Goal: Entertainment & Leisure: Consume media (video, audio)

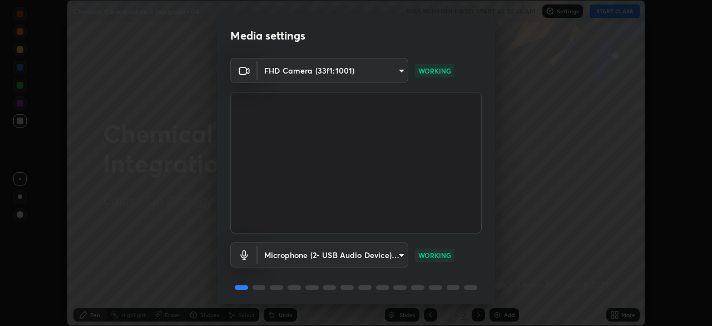
scroll to position [40, 0]
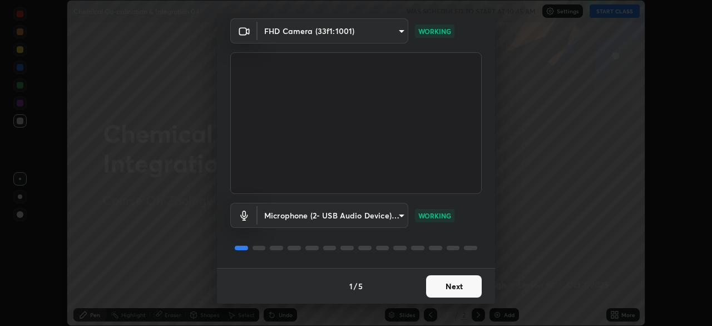
click at [441, 282] on button "Next" at bounding box center [454, 286] width 56 height 22
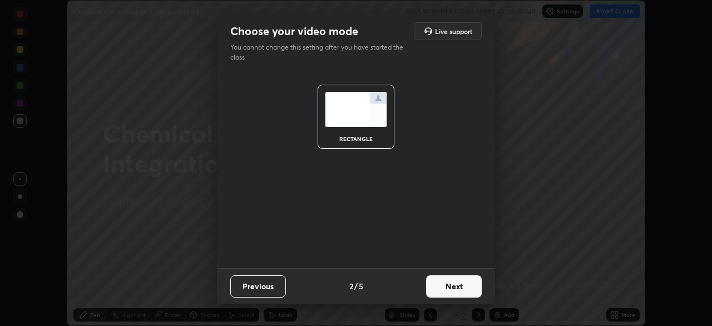
click at [452, 290] on button "Next" at bounding box center [454, 286] width 56 height 22
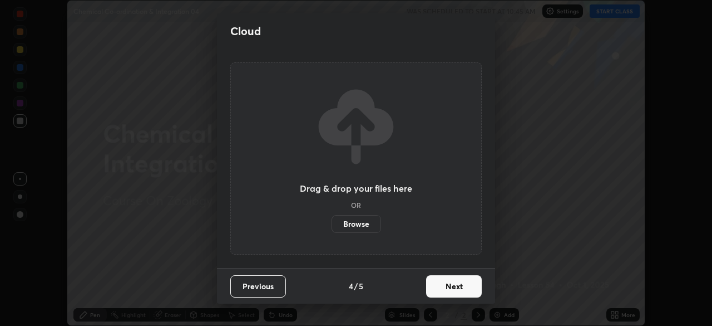
click at [458, 287] on button "Next" at bounding box center [454, 286] width 56 height 22
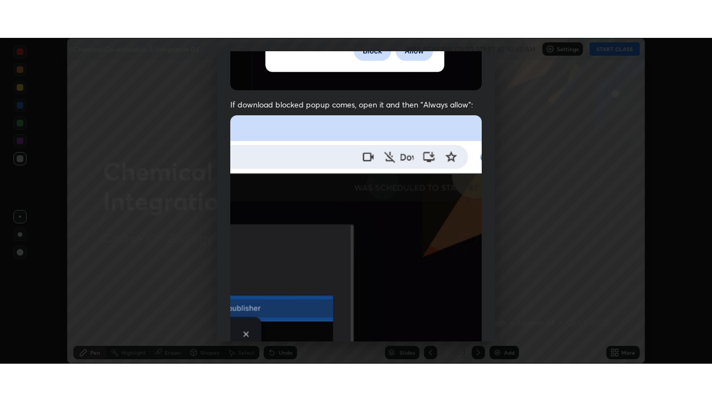
scroll to position [267, 0]
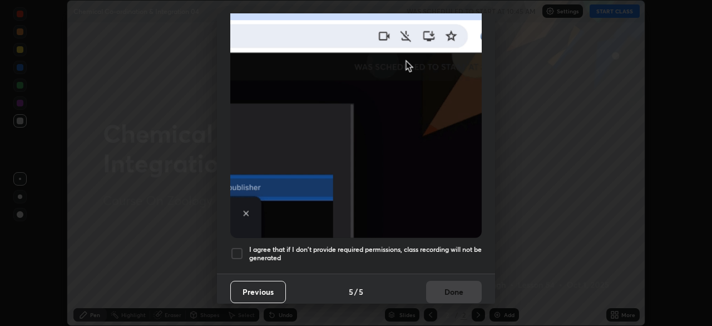
click at [423, 251] on h5 "I agree that if I don't provide required permissions, class recording will not …" at bounding box center [365, 253] width 233 height 17
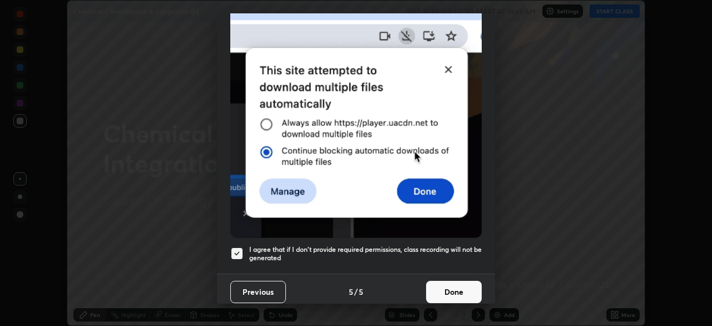
click at [440, 290] on button "Done" at bounding box center [454, 291] width 56 height 22
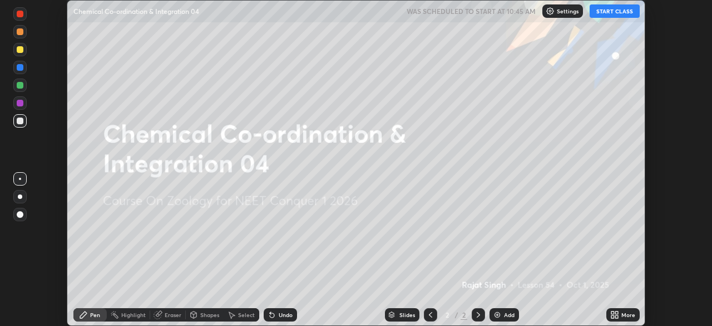
click at [614, 314] on icon at bounding box center [614, 314] width 9 height 9
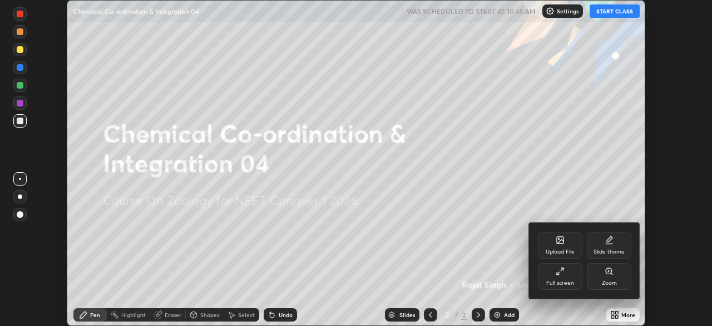
click at [554, 274] on div "Full screen" at bounding box center [560, 276] width 45 height 27
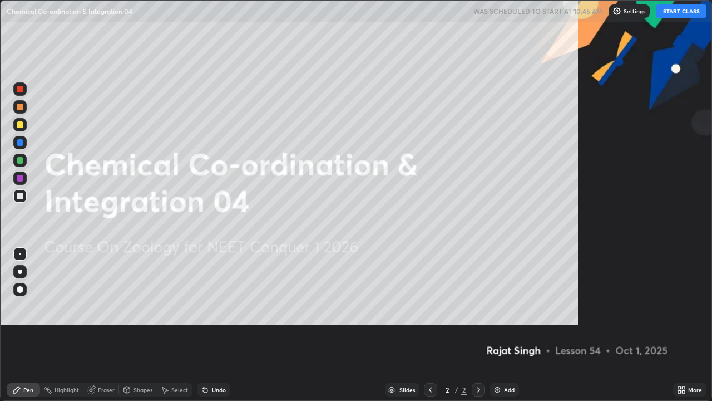
scroll to position [401, 712]
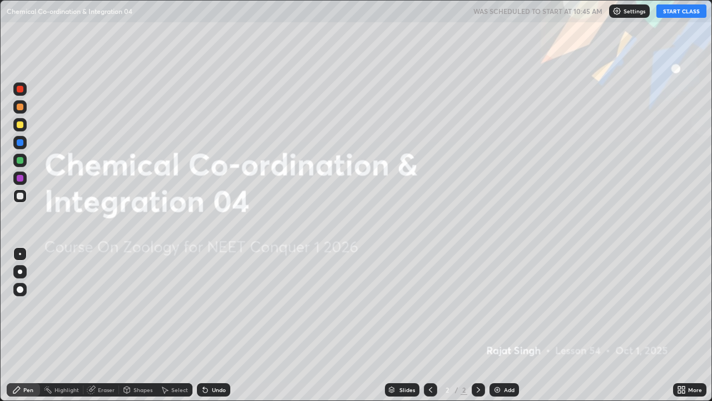
click at [675, 14] on button "START CLASS" at bounding box center [682, 10] width 50 height 13
click at [498, 325] on img at bounding box center [497, 389] width 9 height 9
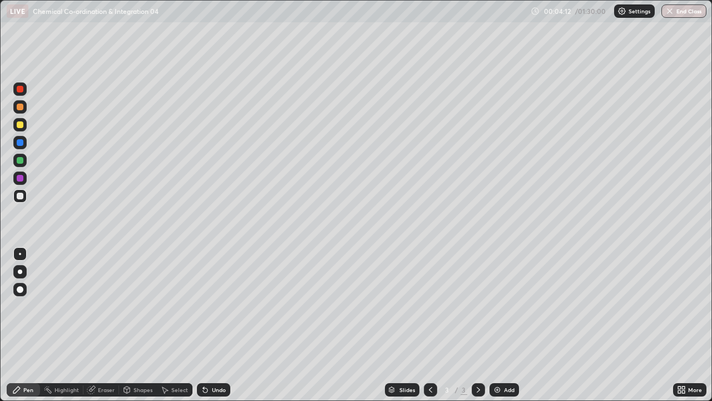
click at [19, 292] on div at bounding box center [20, 289] width 7 height 7
click at [98, 325] on div "Eraser" at bounding box center [106, 390] width 17 height 6
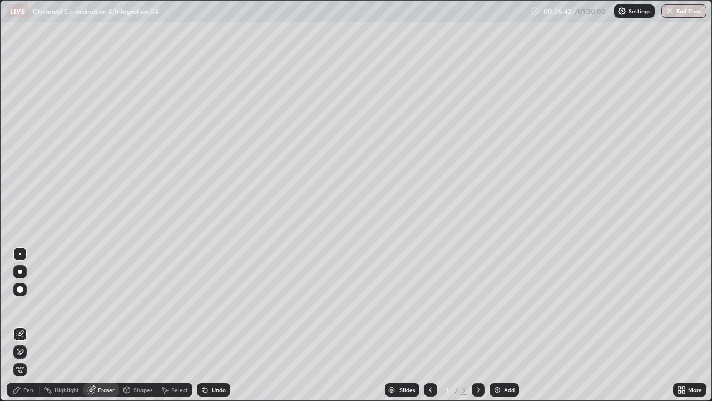
click at [22, 289] on div at bounding box center [20, 289] width 7 height 7
click at [26, 325] on div "Pen" at bounding box center [23, 389] width 33 height 13
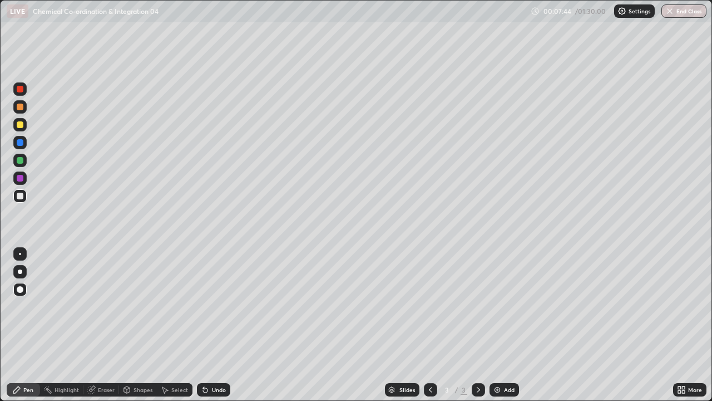
click at [22, 141] on div at bounding box center [20, 142] width 7 height 7
click at [19, 127] on div at bounding box center [20, 124] width 7 height 7
click at [204, 325] on icon at bounding box center [205, 390] width 4 height 4
click at [203, 325] on icon at bounding box center [205, 390] width 4 height 4
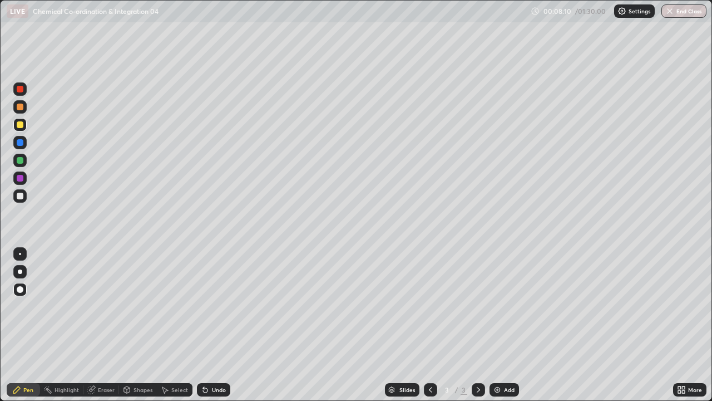
click at [18, 265] on div at bounding box center [19, 271] width 13 height 13
click at [102, 325] on div "Eraser" at bounding box center [106, 390] width 17 height 6
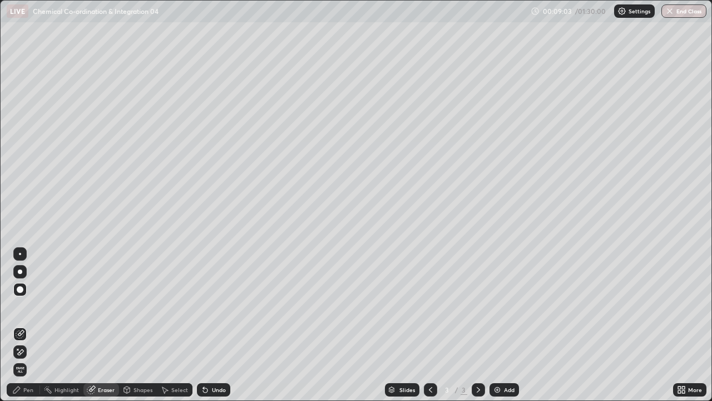
click at [18, 325] on icon at bounding box center [17, 348] width 1 height 1
click at [28, 325] on div "Pen" at bounding box center [28, 390] width 10 height 6
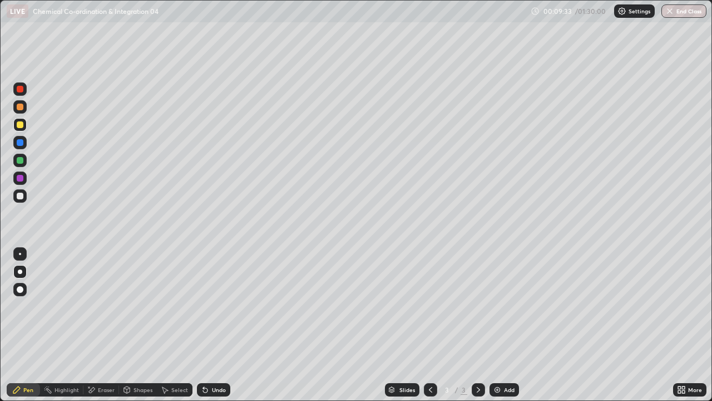
click at [209, 325] on div "Undo" at bounding box center [213, 389] width 33 height 13
click at [219, 325] on div "Undo" at bounding box center [213, 389] width 33 height 13
click at [22, 161] on div at bounding box center [20, 160] width 7 height 7
click at [204, 325] on icon at bounding box center [205, 390] width 4 height 4
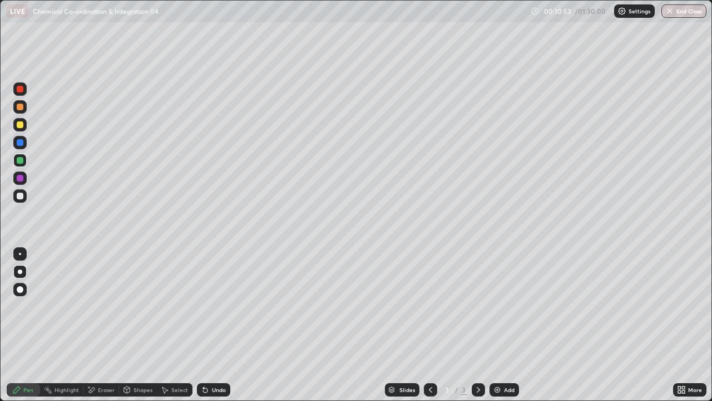
click at [19, 175] on div at bounding box center [20, 178] width 7 height 7
click at [20, 142] on div at bounding box center [20, 142] width 7 height 7
click at [203, 325] on icon at bounding box center [205, 390] width 4 height 4
click at [206, 325] on icon at bounding box center [205, 389] width 9 height 9
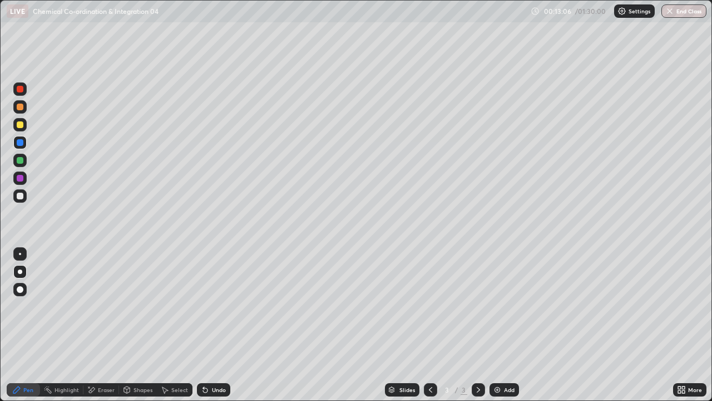
click at [204, 325] on icon at bounding box center [205, 390] width 4 height 4
click at [499, 325] on img at bounding box center [497, 389] width 9 height 9
click at [21, 195] on div at bounding box center [20, 196] width 7 height 7
click at [19, 125] on div at bounding box center [20, 124] width 7 height 7
click at [214, 325] on div "Undo" at bounding box center [219, 390] width 14 height 6
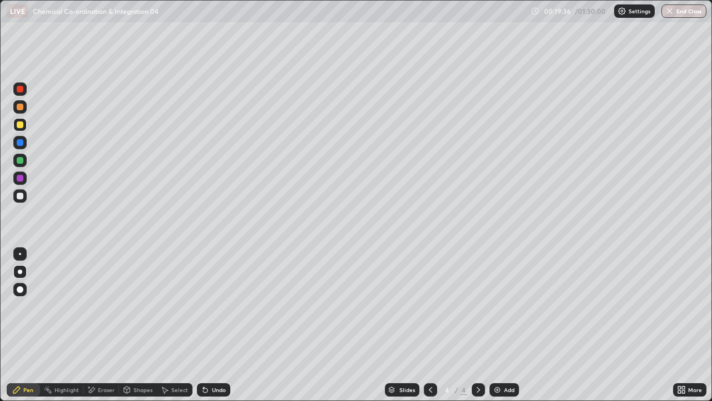
click at [19, 195] on div at bounding box center [20, 196] width 7 height 7
click at [214, 325] on div "Undo" at bounding box center [213, 389] width 33 height 13
click at [17, 159] on div at bounding box center [20, 160] width 7 height 7
click at [21, 140] on div at bounding box center [20, 142] width 7 height 7
click at [19, 123] on div at bounding box center [20, 124] width 7 height 7
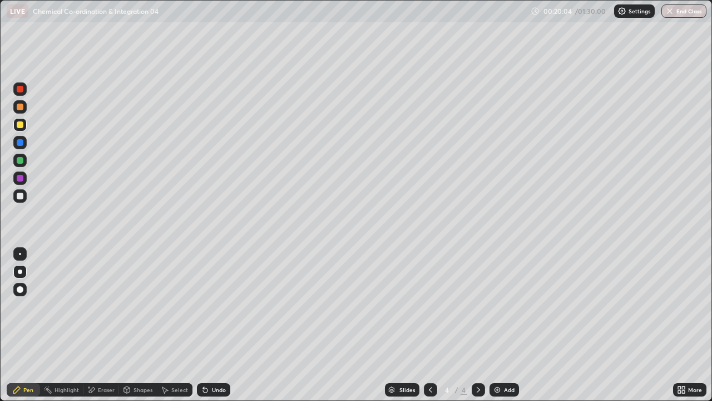
click at [19, 159] on div at bounding box center [20, 160] width 7 height 7
click at [19, 179] on div at bounding box center [20, 178] width 7 height 7
click at [21, 159] on div at bounding box center [20, 160] width 7 height 7
click at [20, 124] on div at bounding box center [20, 124] width 7 height 7
click at [22, 162] on div at bounding box center [20, 160] width 7 height 7
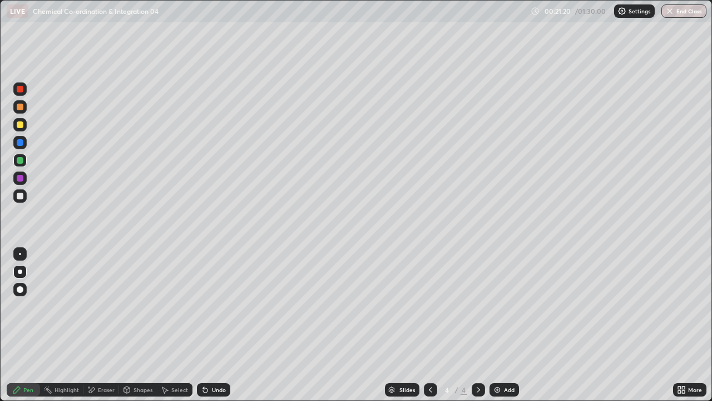
click at [19, 178] on div at bounding box center [20, 178] width 7 height 7
click at [21, 160] on div at bounding box center [20, 160] width 7 height 7
click at [19, 127] on div at bounding box center [20, 124] width 7 height 7
click at [500, 325] on img at bounding box center [497, 389] width 9 height 9
click at [20, 108] on div at bounding box center [20, 106] width 7 height 7
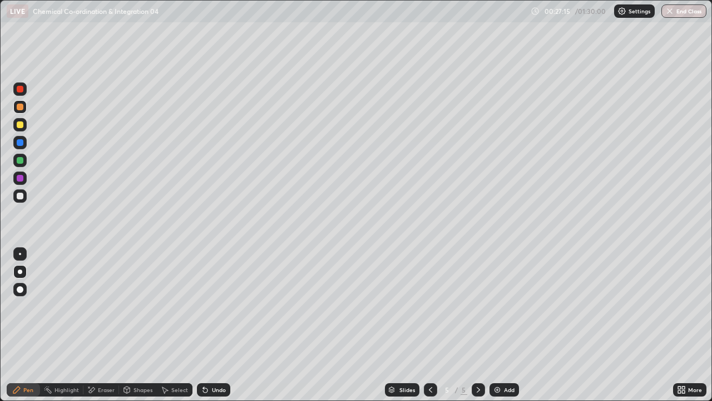
click at [19, 108] on div at bounding box center [20, 106] width 7 height 7
click at [28, 81] on div at bounding box center [20, 89] width 18 height 18
click at [19, 126] on div at bounding box center [20, 124] width 7 height 7
click at [494, 325] on img at bounding box center [497, 389] width 9 height 9
click at [24, 289] on div at bounding box center [19, 289] width 13 height 13
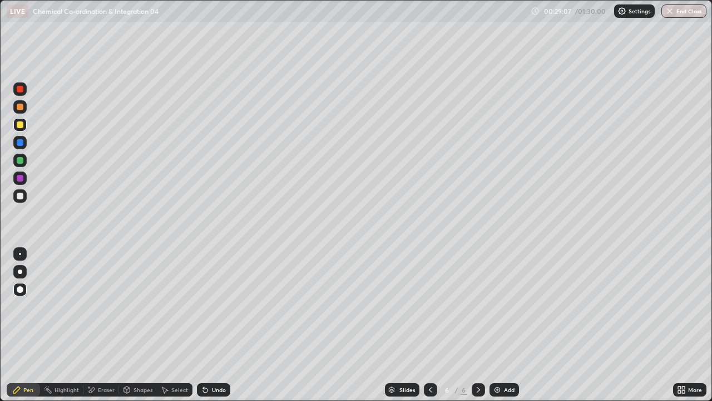
click at [21, 195] on div at bounding box center [20, 196] width 7 height 7
click at [21, 161] on div at bounding box center [20, 160] width 7 height 7
click at [21, 142] on div at bounding box center [20, 142] width 7 height 7
click at [19, 195] on div at bounding box center [20, 196] width 7 height 7
click at [20, 254] on div at bounding box center [20, 254] width 2 height 2
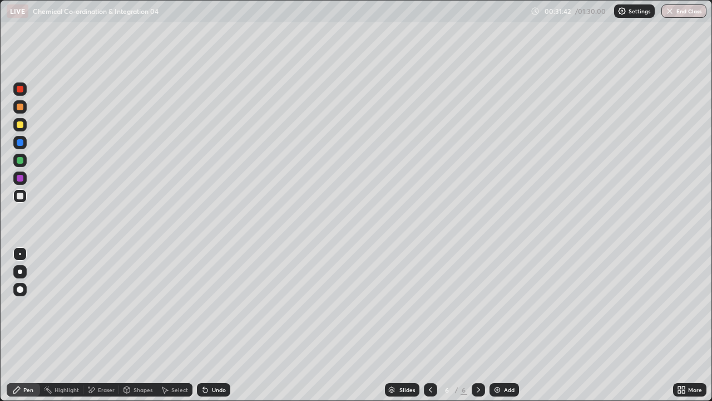
click at [18, 270] on div at bounding box center [20, 271] width 4 height 4
click at [19, 177] on div at bounding box center [20, 178] width 7 height 7
click at [19, 125] on div at bounding box center [20, 124] width 7 height 7
click at [18, 106] on div at bounding box center [20, 106] width 7 height 7
click at [19, 126] on div at bounding box center [20, 124] width 7 height 7
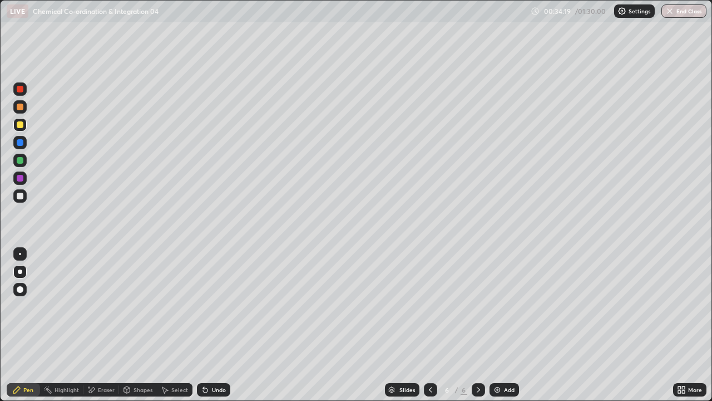
click at [20, 290] on div at bounding box center [20, 289] width 7 height 7
click at [20, 157] on div at bounding box center [20, 160] width 7 height 7
click at [18, 211] on div "Erase all" at bounding box center [20, 200] width 27 height 356
click at [20, 195] on div at bounding box center [20, 196] width 7 height 7
click at [20, 272] on div at bounding box center [20, 271] width 4 height 4
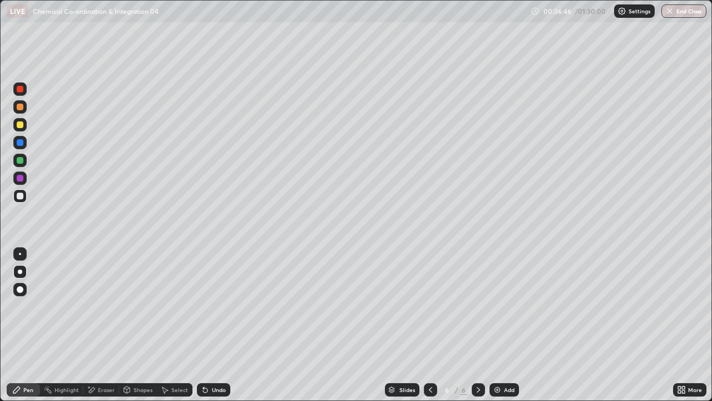
click at [17, 123] on div at bounding box center [20, 124] width 7 height 7
click at [18, 197] on div at bounding box center [20, 196] width 7 height 7
click at [18, 160] on div at bounding box center [20, 160] width 7 height 7
click at [20, 254] on div at bounding box center [20, 254] width 2 height 2
click at [203, 325] on icon at bounding box center [203, 387] width 1 height 1
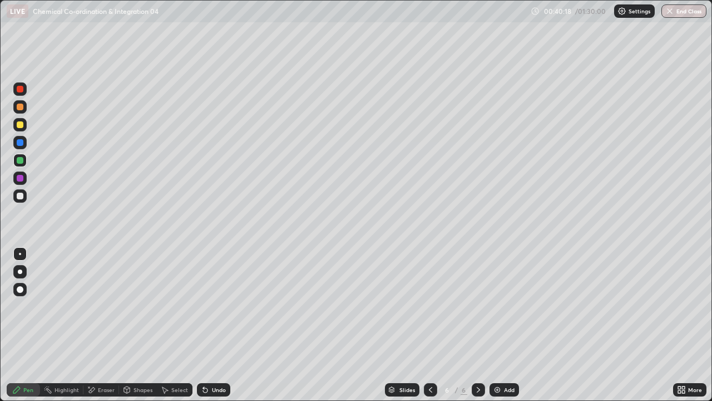
click at [19, 195] on div at bounding box center [20, 196] width 7 height 7
click at [19, 272] on div at bounding box center [20, 271] width 4 height 4
click at [207, 325] on icon at bounding box center [205, 389] width 9 height 9
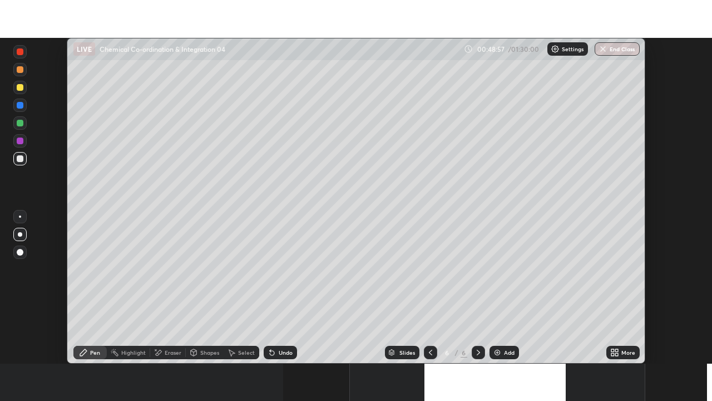
scroll to position [326, 712]
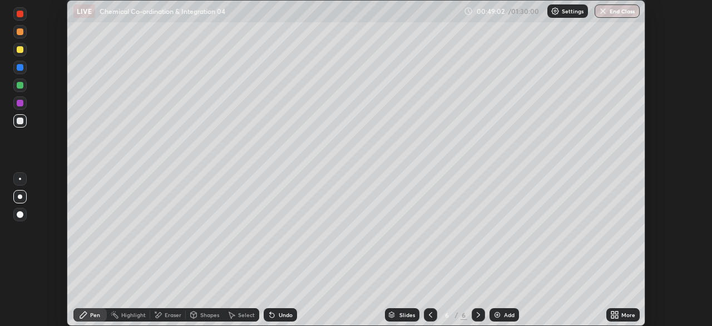
click at [616, 317] on icon at bounding box center [616, 316] width 3 height 3
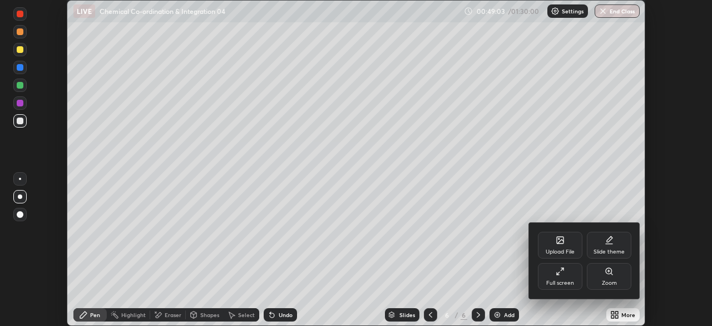
click at [565, 275] on div "Full screen" at bounding box center [560, 276] width 45 height 27
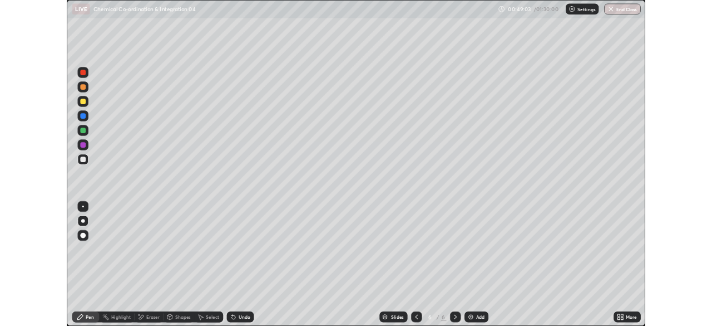
scroll to position [401, 712]
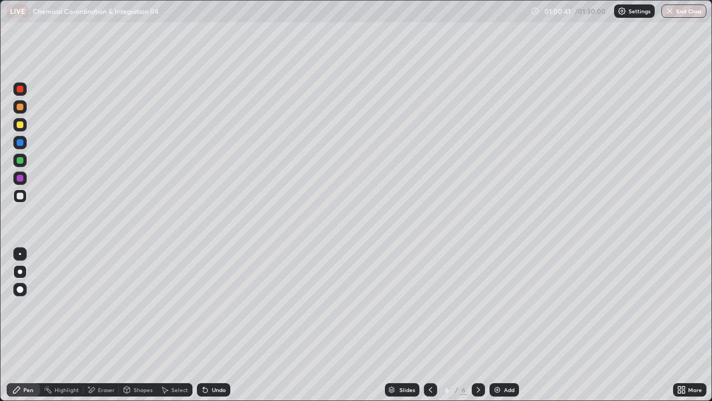
click at [495, 325] on img at bounding box center [497, 389] width 9 height 9
click at [19, 193] on div at bounding box center [20, 196] width 7 height 7
click at [21, 287] on div at bounding box center [20, 289] width 7 height 7
click at [22, 123] on div at bounding box center [20, 124] width 7 height 7
click at [21, 270] on div at bounding box center [20, 271] width 4 height 4
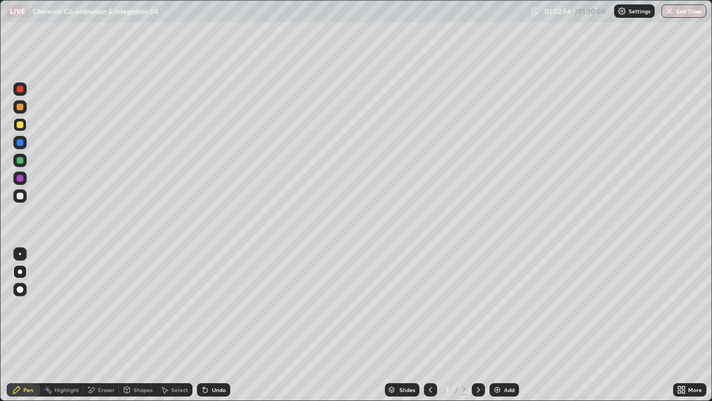
click at [19, 157] on div at bounding box center [20, 160] width 7 height 7
click at [19, 174] on div at bounding box center [19, 177] width 13 height 13
click at [21, 142] on div at bounding box center [20, 142] width 7 height 7
click at [679, 14] on button "End Class" at bounding box center [684, 10] width 45 height 13
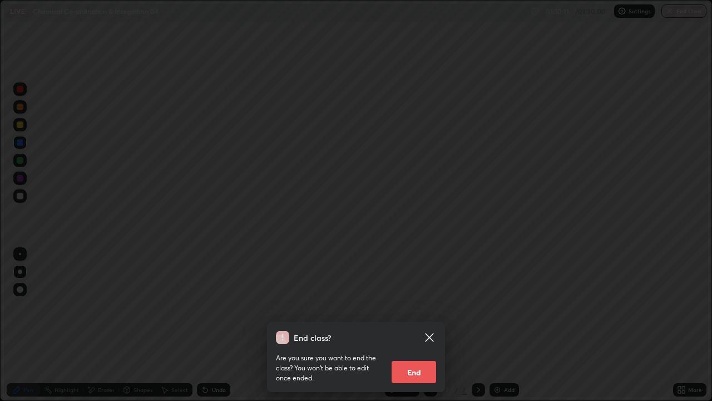
click at [420, 325] on button "End" at bounding box center [414, 372] width 45 height 22
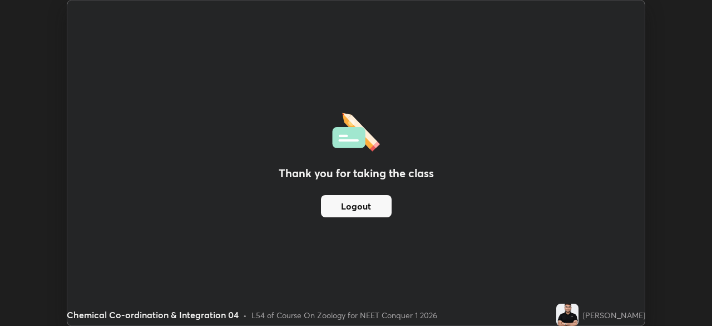
scroll to position [55316, 54929]
